Goal: Task Accomplishment & Management: Manage account settings

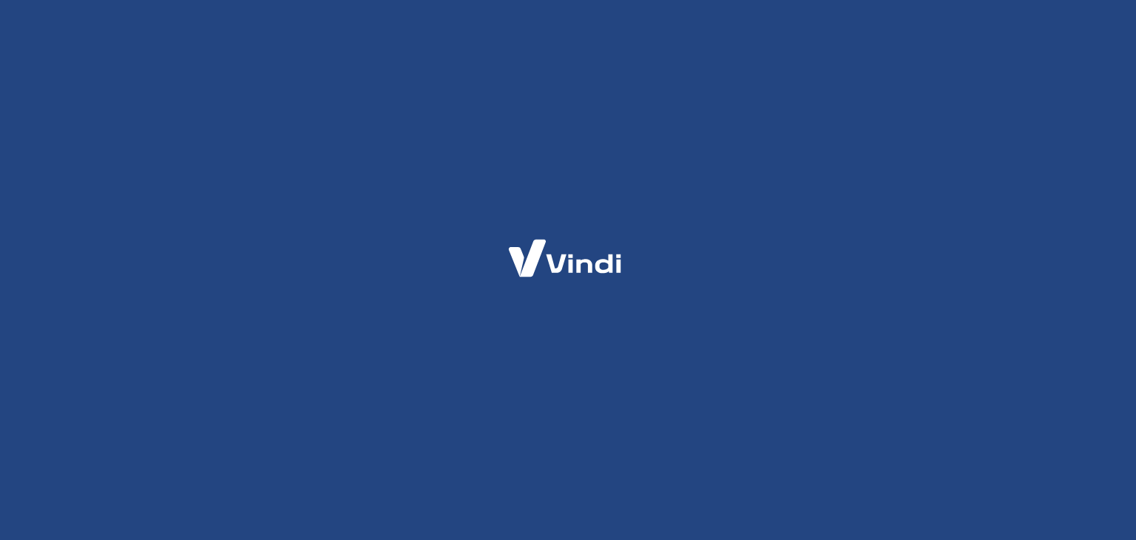
click at [764, 538] on div at bounding box center [568, 270] width 1136 height 540
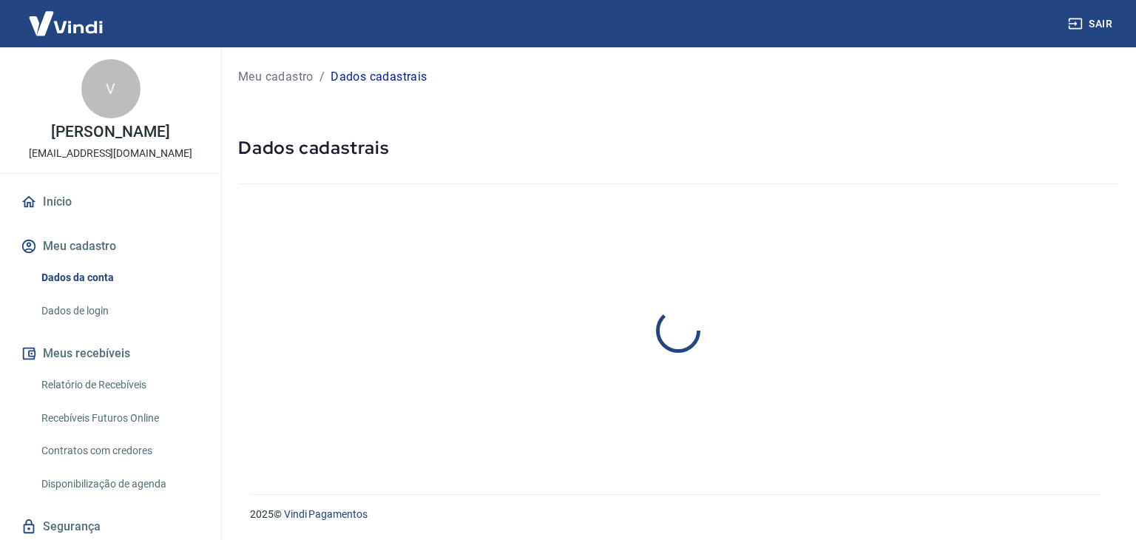
select select "MG"
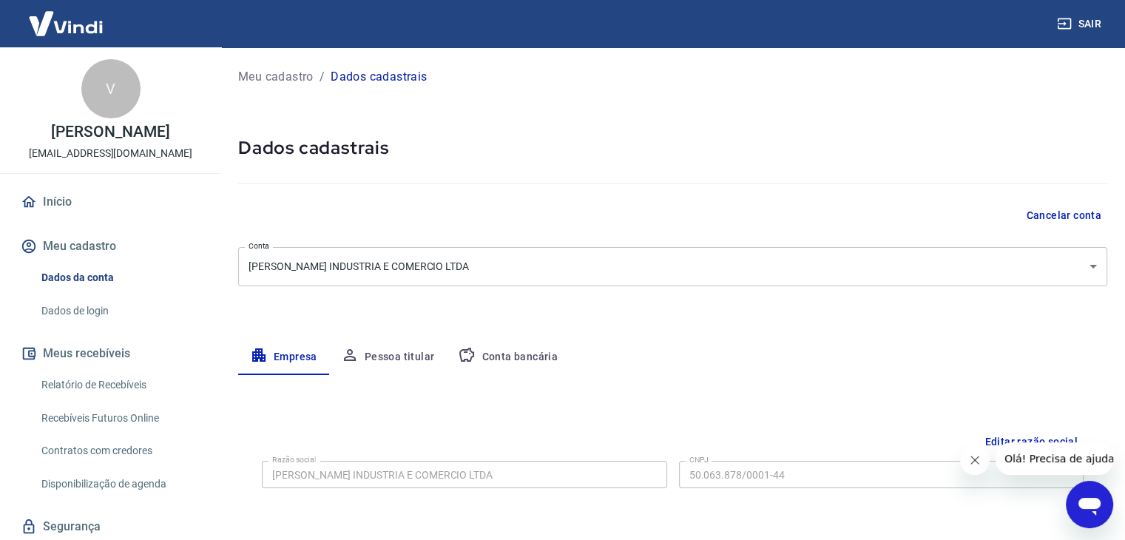
click at [1008, 255] on body "Sair V [PERSON_NAME] [EMAIL_ADDRESS][DOMAIN_NAME] Início Meu cadastro Dados da …" at bounding box center [562, 270] width 1125 height 540
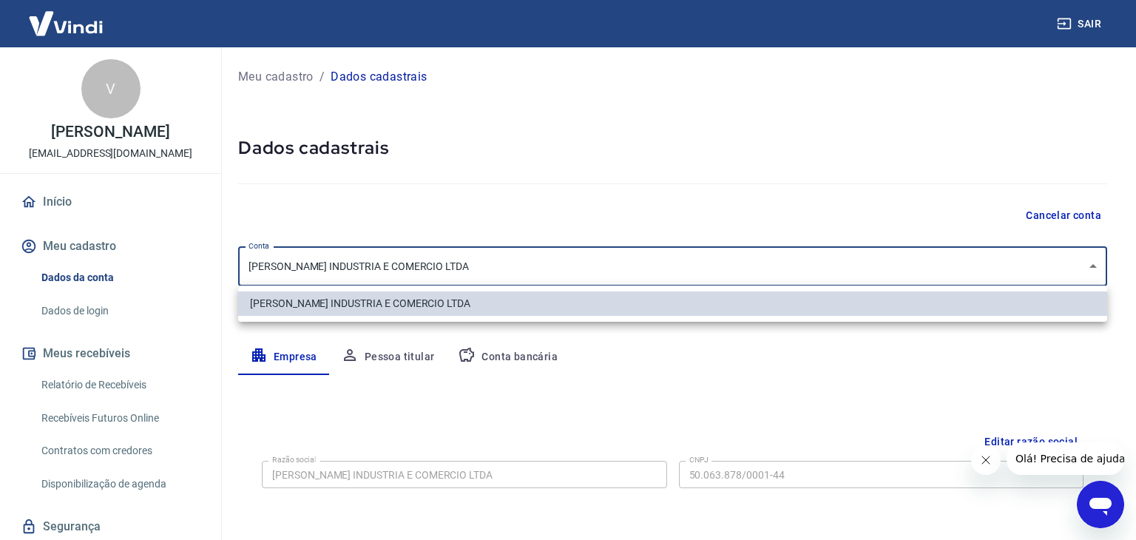
click at [1006, 255] on div at bounding box center [568, 270] width 1136 height 540
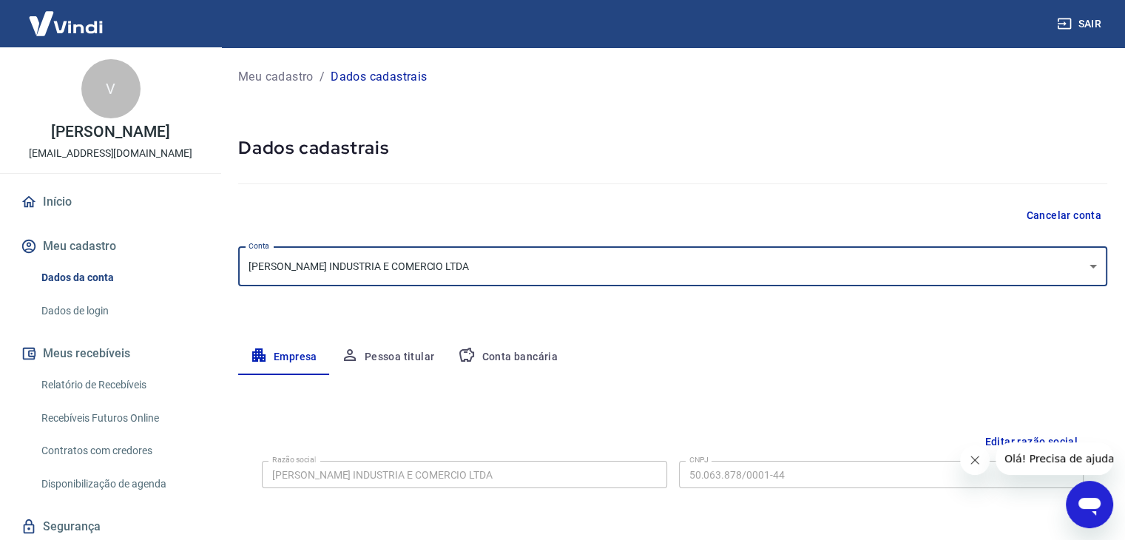
click at [1068, 209] on button "Cancelar conta" at bounding box center [1063, 215] width 87 height 27
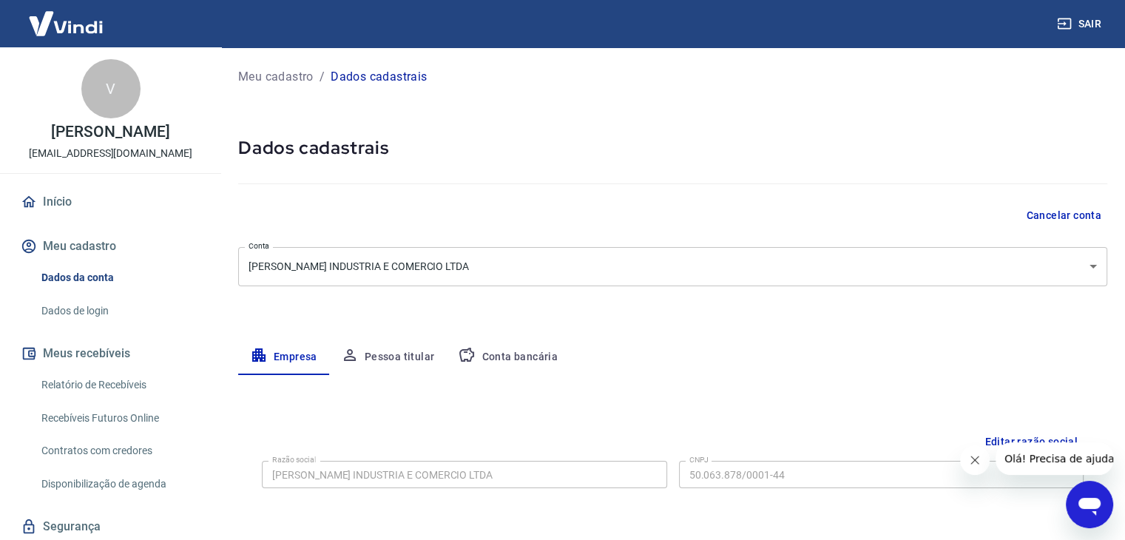
click at [1023, 208] on button "Cancelar conta" at bounding box center [1063, 215] width 87 height 27
